Goal: Navigation & Orientation: Understand site structure

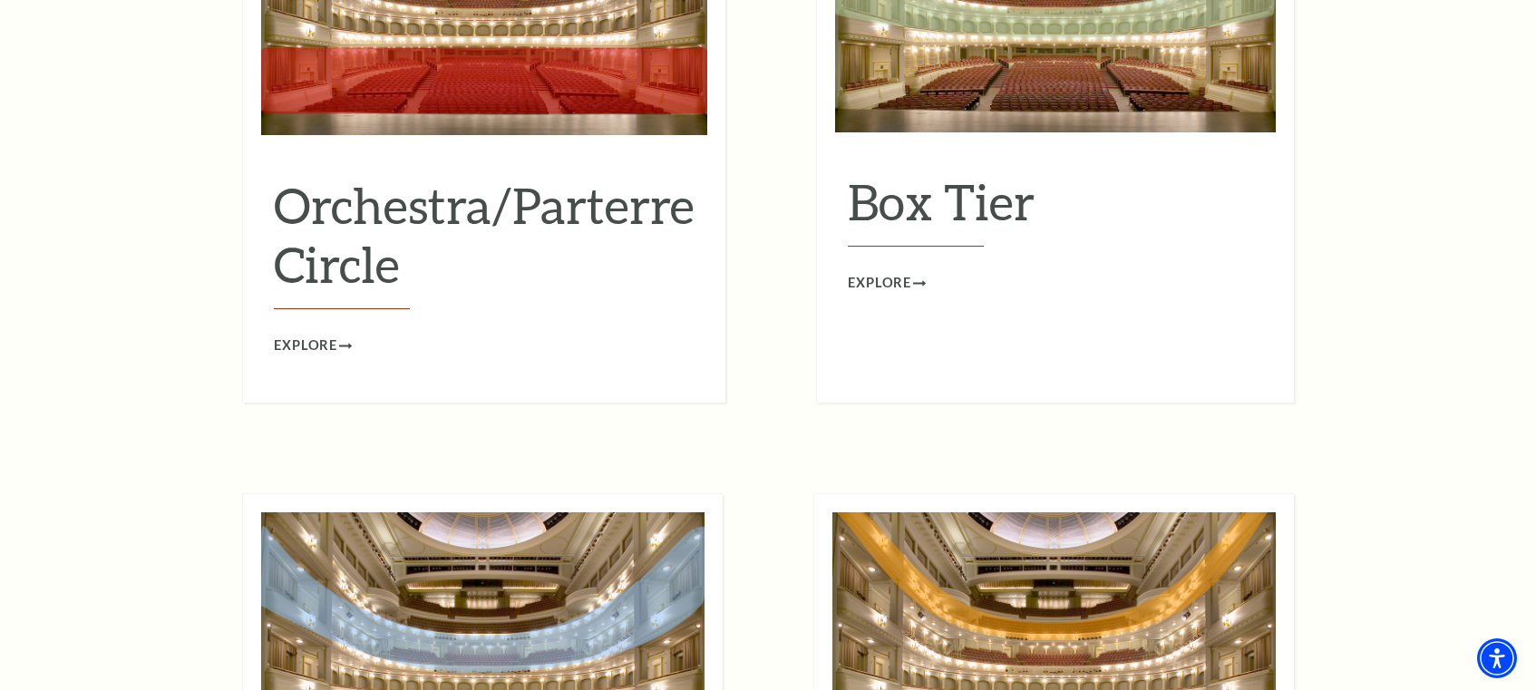
scroll to position [1809, 0]
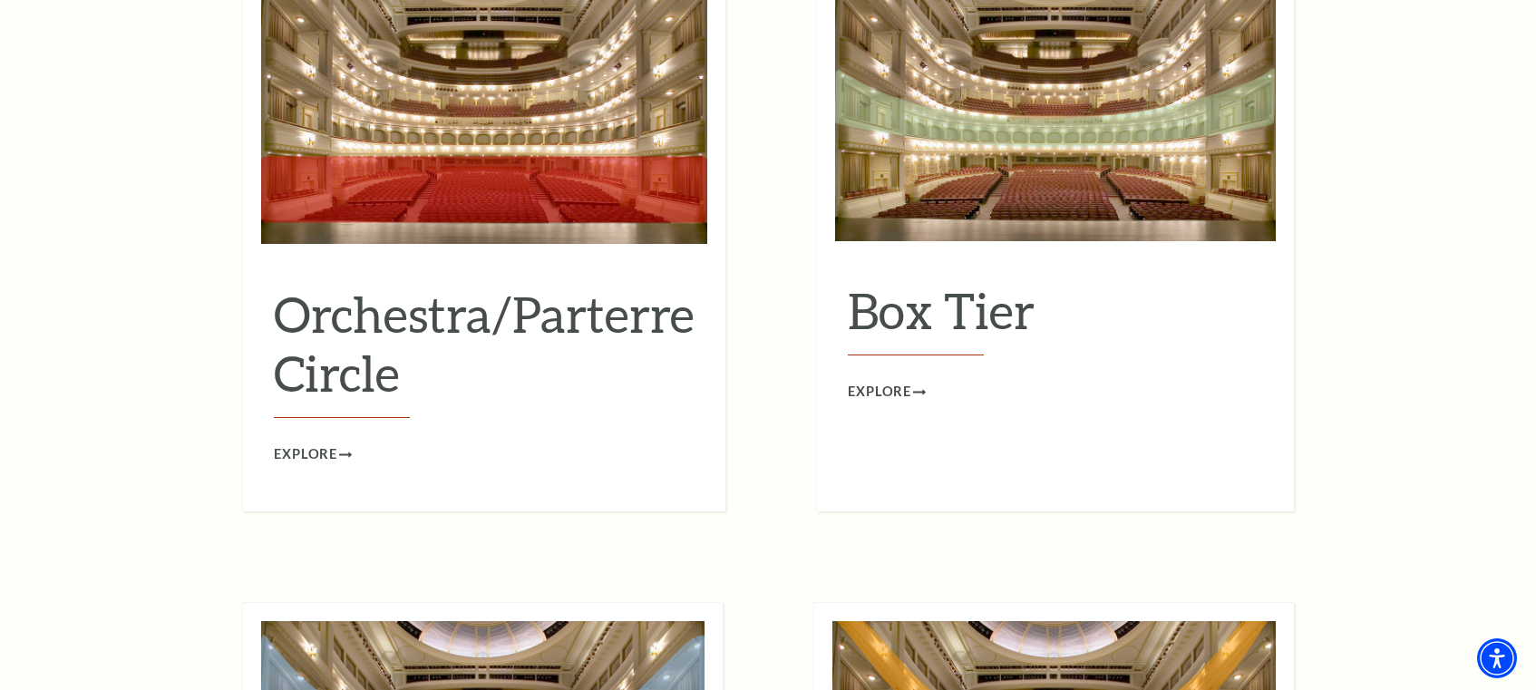
click at [405, 170] on img at bounding box center [484, 103] width 446 height 281
click at [306, 443] on span "Explore" at bounding box center [305, 454] width 63 height 23
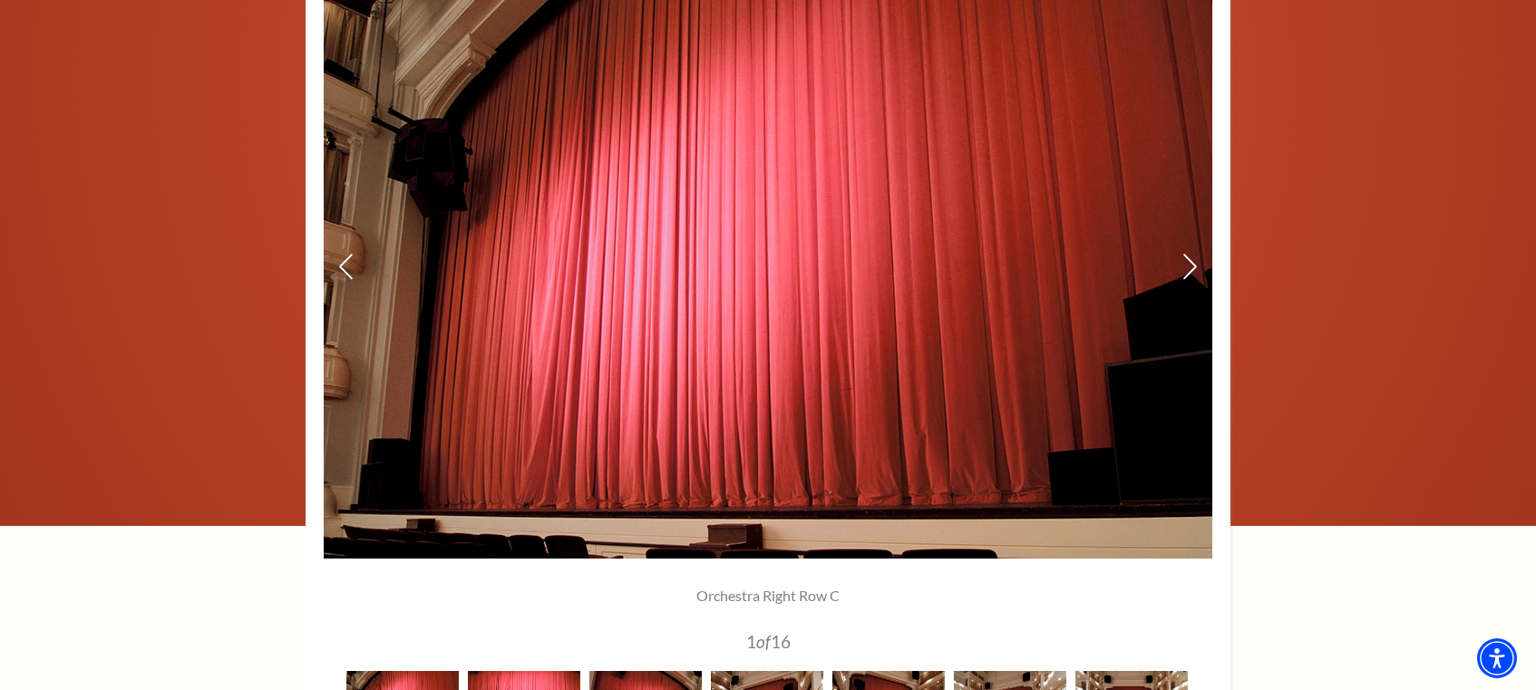
scroll to position [1335, 0]
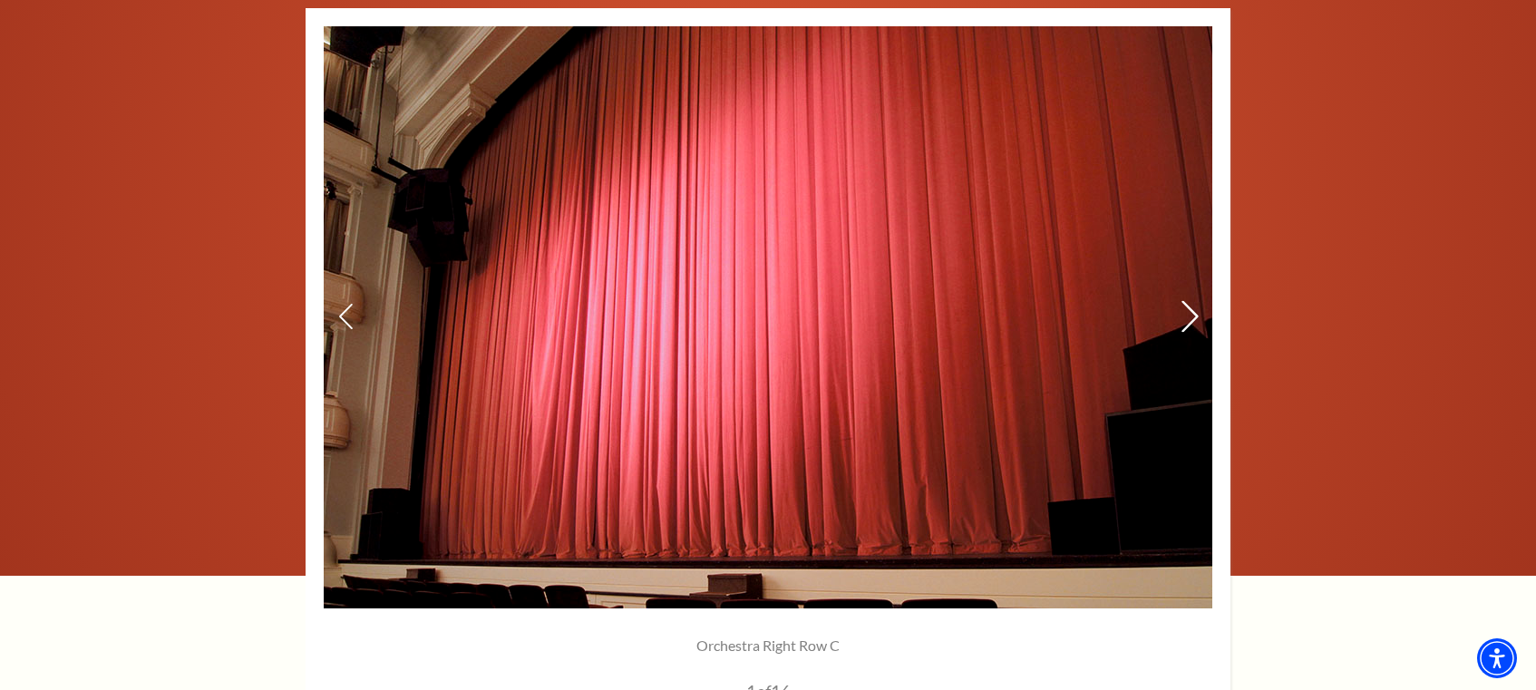
click at [1189, 318] on icon at bounding box center [1189, 317] width 19 height 32
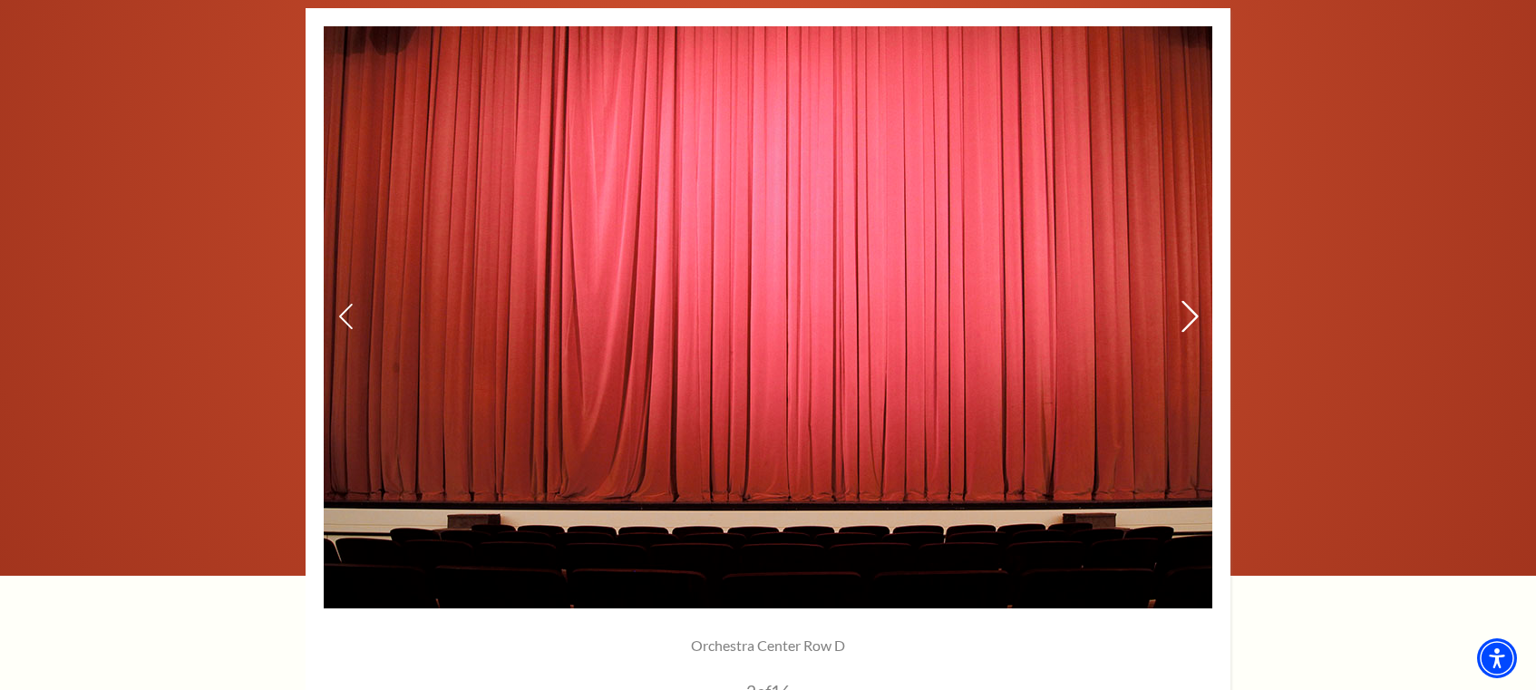
click at [1189, 318] on icon at bounding box center [1189, 317] width 19 height 32
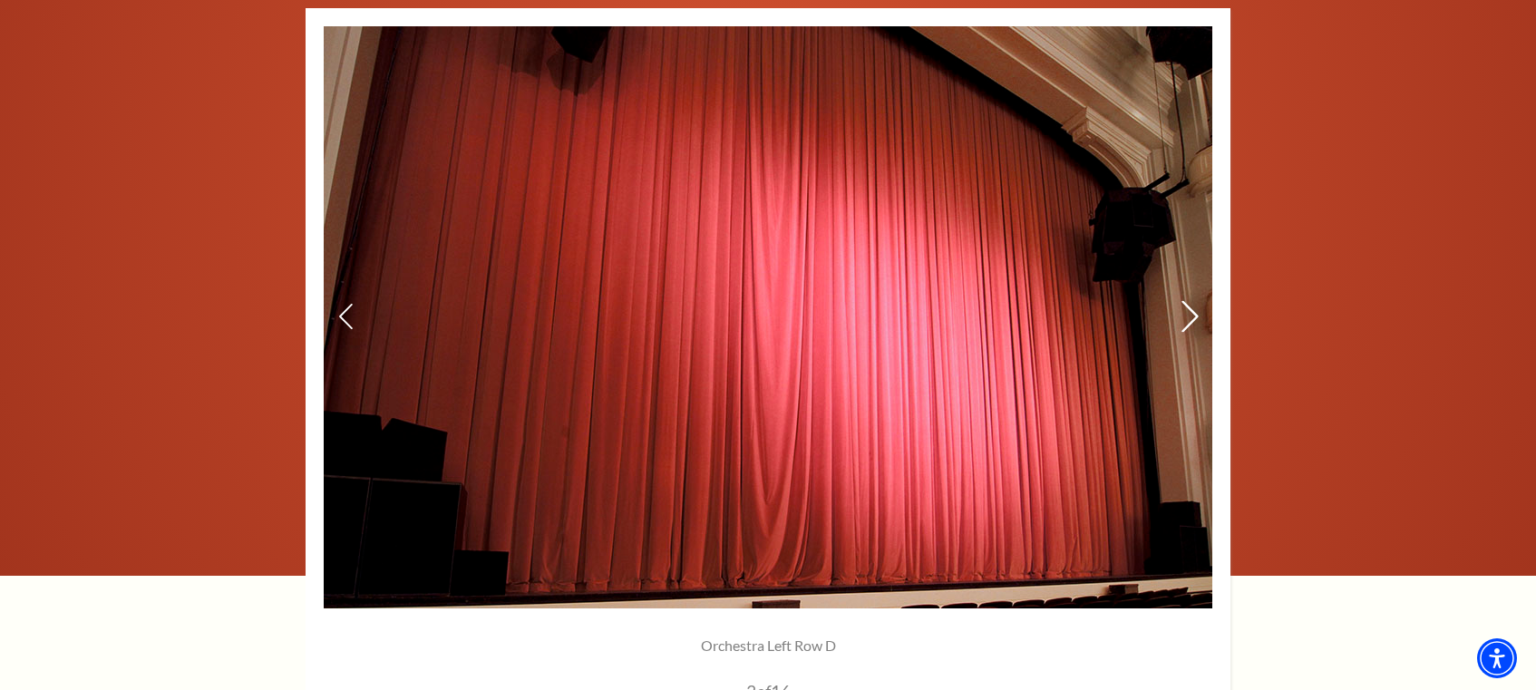
click at [1189, 318] on icon at bounding box center [1189, 317] width 19 height 32
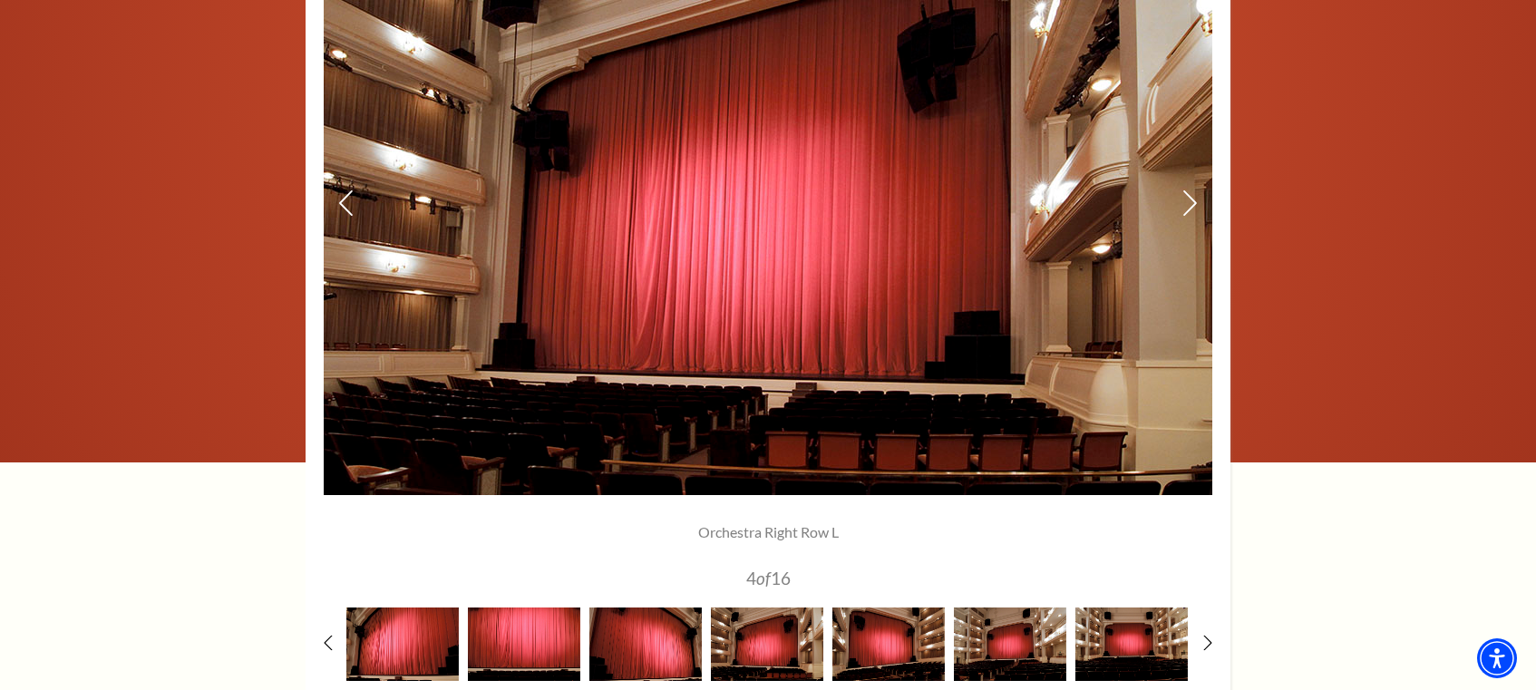
scroll to position [1425, 0]
